Goal: Information Seeking & Learning: Learn about a topic

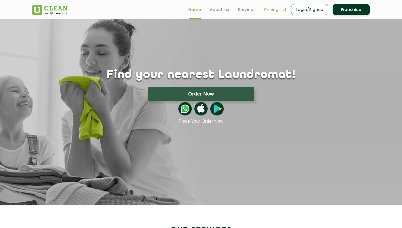
click at [267, 9] on link "Pricing List" at bounding box center [275, 9] width 23 height 6
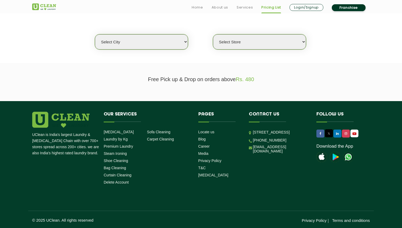
scroll to position [134, 0]
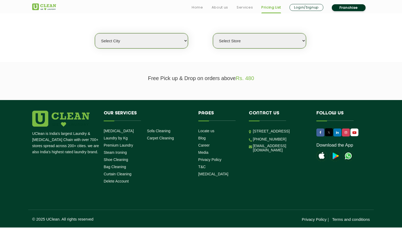
click at [172, 40] on select "Select city" at bounding box center [141, 40] width 93 height 15
click at [173, 41] on select "Select city" at bounding box center [141, 40] width 93 height 15
click at [228, 40] on select "Select Store" at bounding box center [259, 40] width 93 height 15
click at [170, 42] on select "Select city" at bounding box center [141, 40] width 93 height 15
select select "0"
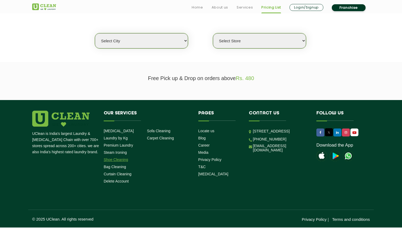
click at [123, 161] on link "Shoe Cleaning" at bounding box center [116, 159] width 24 height 4
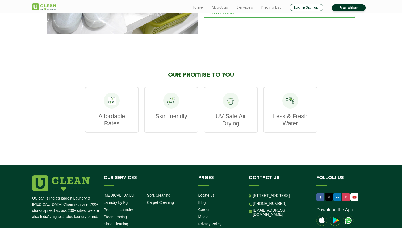
scroll to position [611, 0]
